Goal: Information Seeking & Learning: Learn about a topic

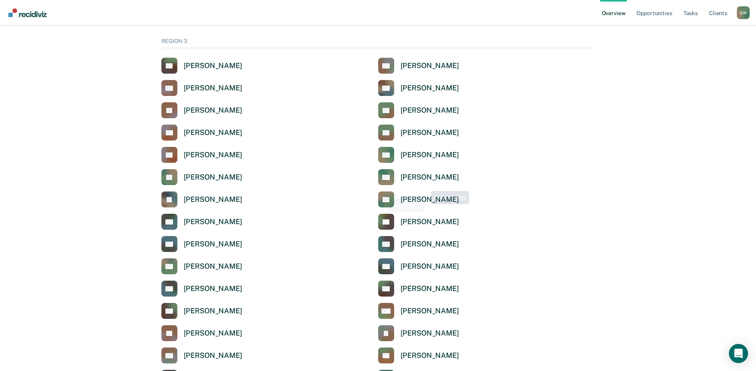
scroll to position [1314, 0]
click at [197, 110] on div "[PERSON_NAME]" at bounding box center [213, 110] width 59 height 9
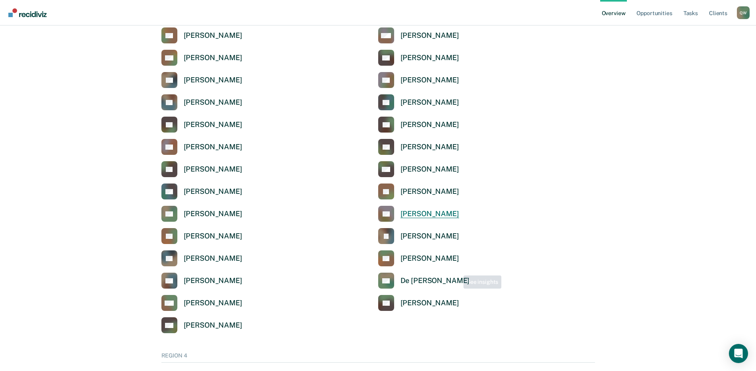
scroll to position [1713, 0]
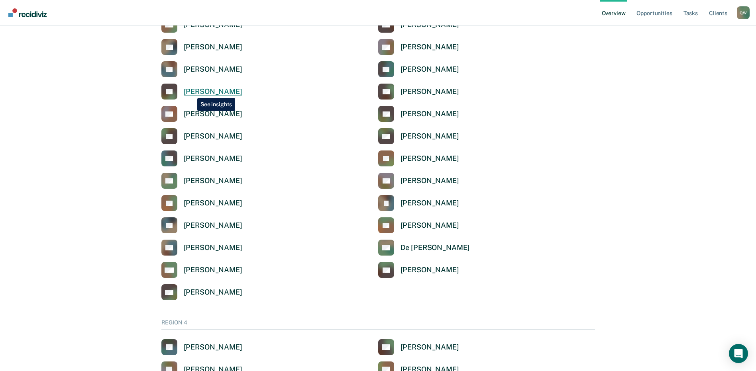
click at [191, 92] on div "[PERSON_NAME]" at bounding box center [213, 91] width 59 height 9
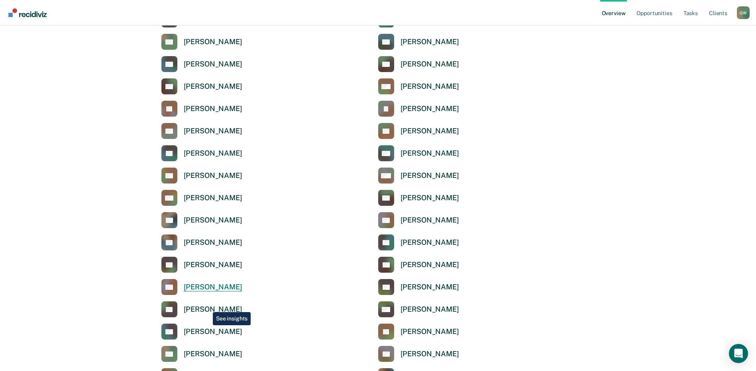
scroll to position [1553, 0]
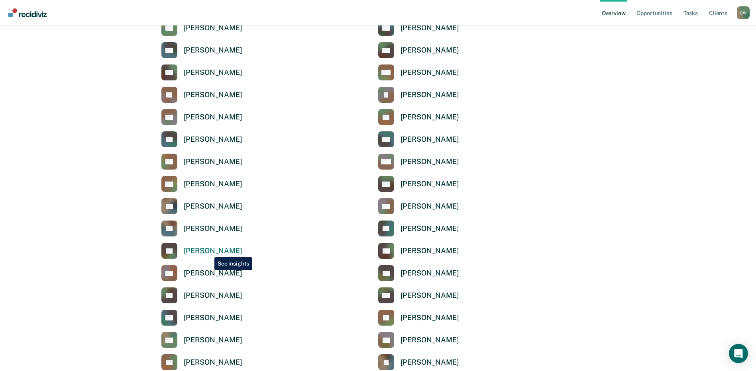
click at [208, 251] on div "[PERSON_NAME]" at bounding box center [213, 251] width 59 height 9
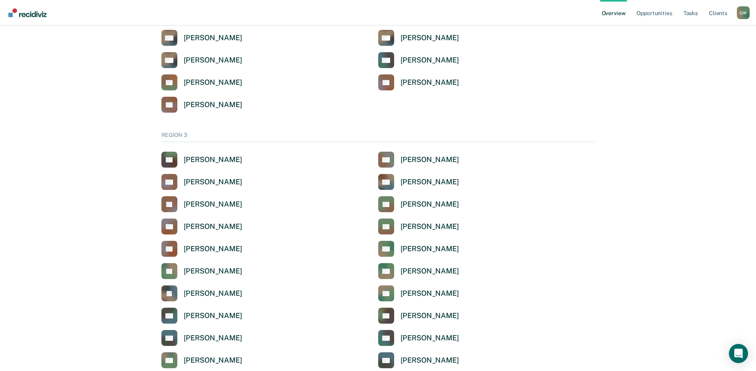
scroll to position [1115, 0]
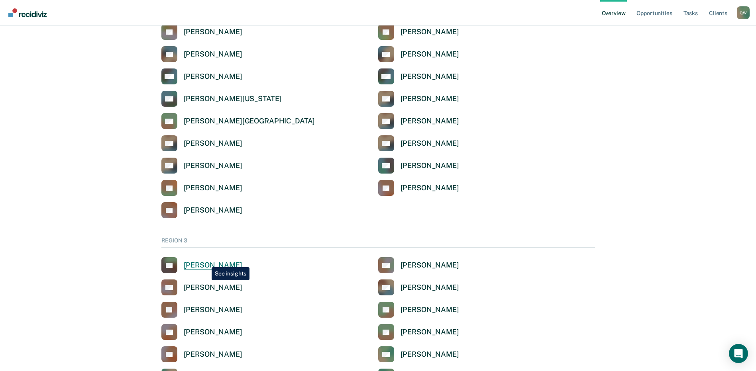
click at [206, 261] on div "[PERSON_NAME]" at bounding box center [213, 265] width 59 height 9
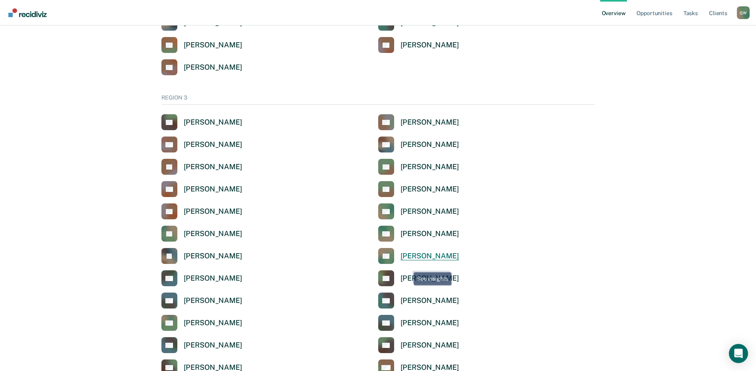
scroll to position [1275, 0]
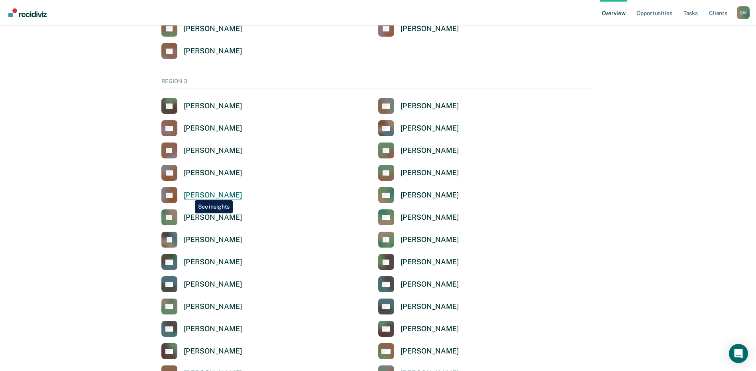
click at [189, 194] on div "[PERSON_NAME]" at bounding box center [213, 195] width 59 height 9
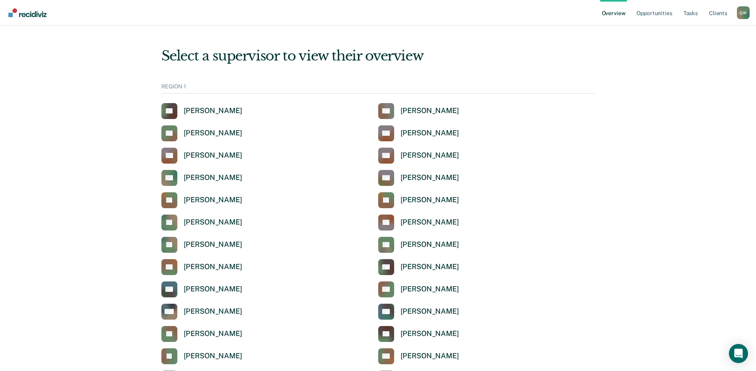
scroll to position [1275, 0]
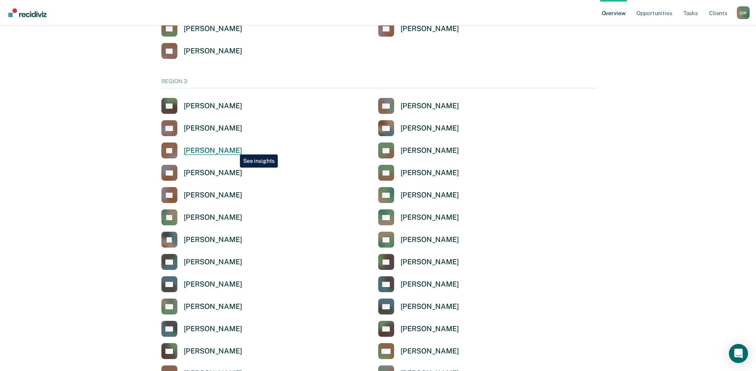
click at [234, 149] on div "[PERSON_NAME]" at bounding box center [213, 150] width 59 height 9
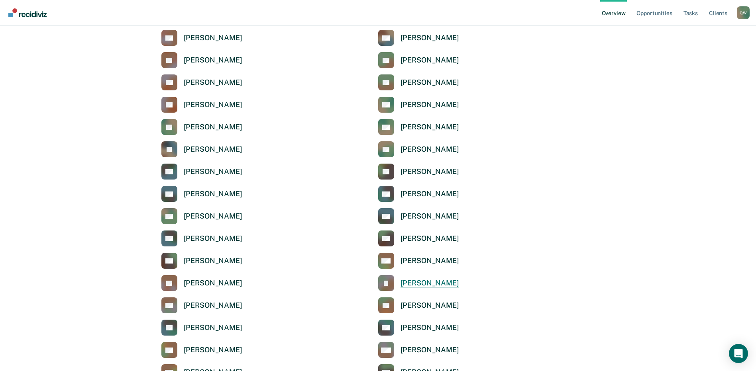
scroll to position [1394, 0]
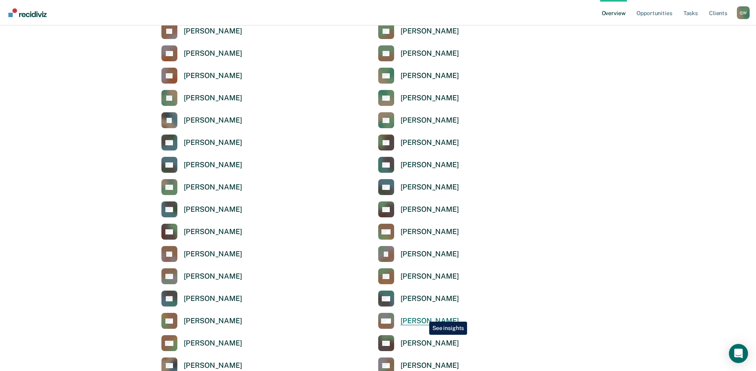
click at [423, 316] on link "MM [PERSON_NAME]" at bounding box center [418, 321] width 81 height 16
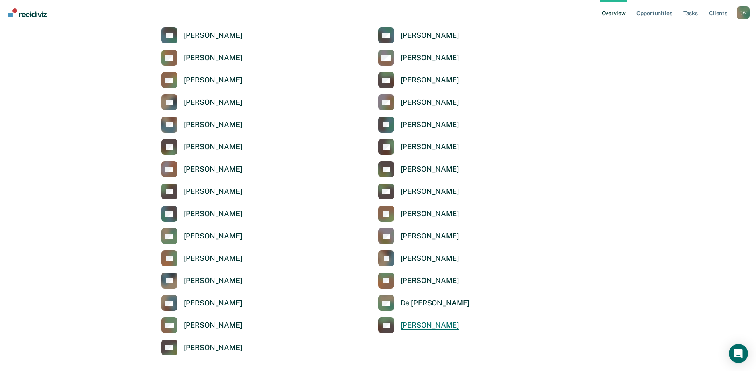
scroll to position [1673, 0]
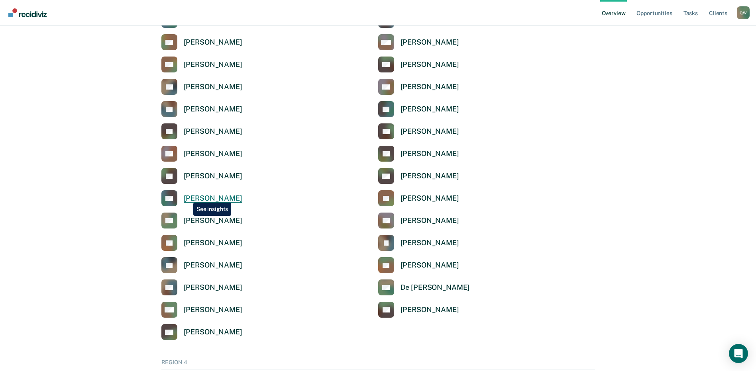
click at [187, 197] on div "[PERSON_NAME]" at bounding box center [213, 198] width 59 height 9
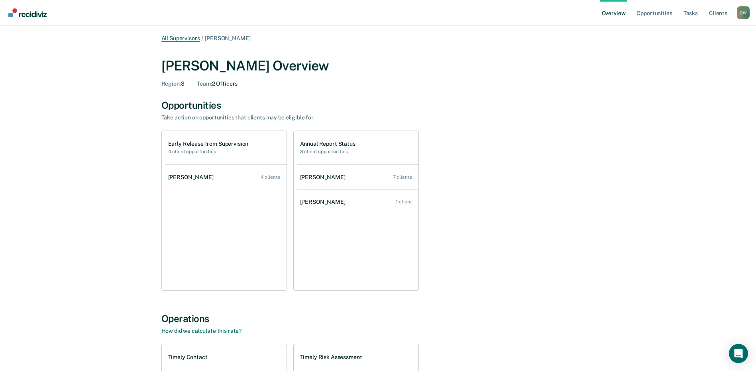
click at [188, 35] on link "All Supervisors" at bounding box center [180, 38] width 39 height 7
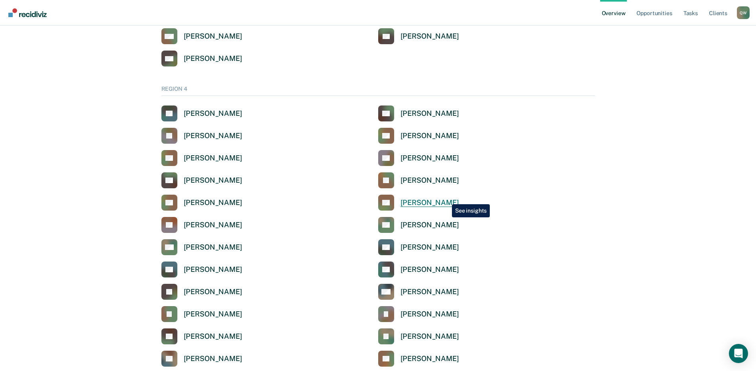
scroll to position [1872, 0]
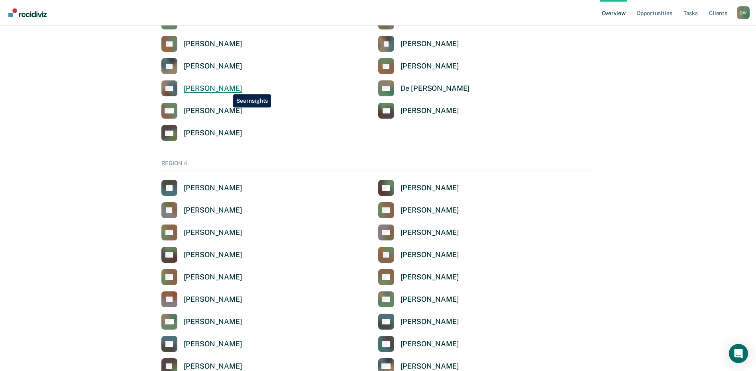
click at [227, 88] on div "[PERSON_NAME]" at bounding box center [213, 88] width 59 height 9
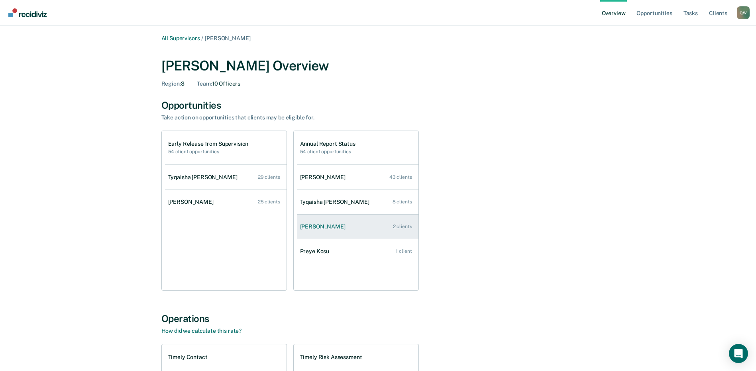
click at [399, 228] on div "2 clients" at bounding box center [402, 227] width 19 height 6
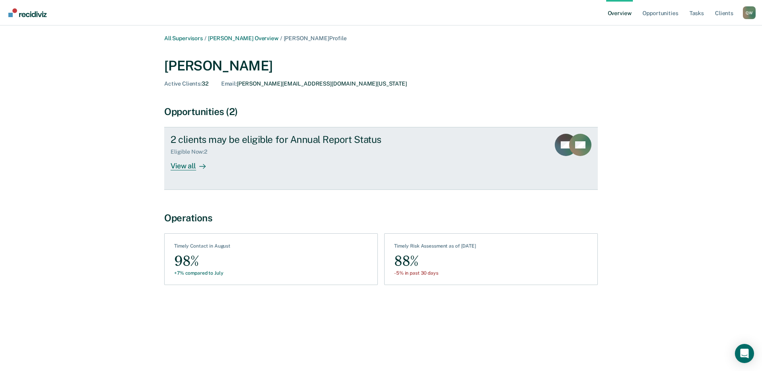
click at [188, 163] on div "View all" at bounding box center [192, 163] width 45 height 16
